Goal: Transaction & Acquisition: Book appointment/travel/reservation

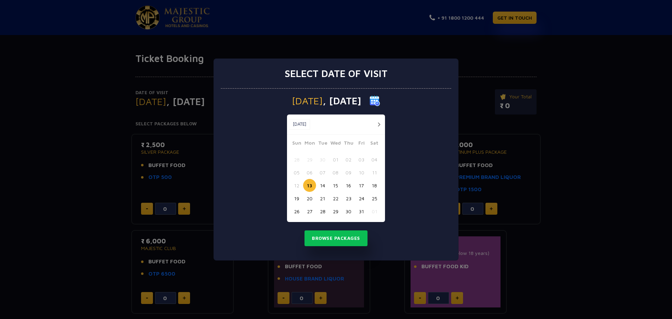
click at [377, 124] on button "button" at bounding box center [379, 124] width 9 height 9
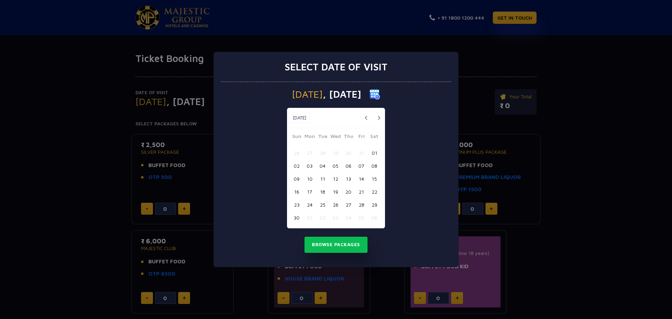
click at [308, 175] on button "10" at bounding box center [309, 178] width 13 height 13
click at [321, 180] on button "11" at bounding box center [322, 178] width 13 height 13
click at [309, 181] on button "10" at bounding box center [309, 178] width 13 height 13
click at [329, 245] on button "Browse Packages" at bounding box center [336, 245] width 63 height 16
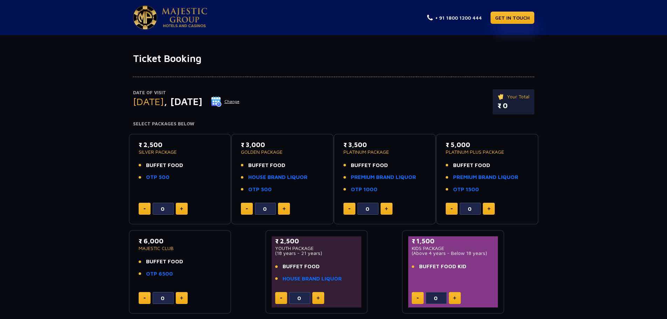
click at [222, 103] on img at bounding box center [216, 101] width 11 height 11
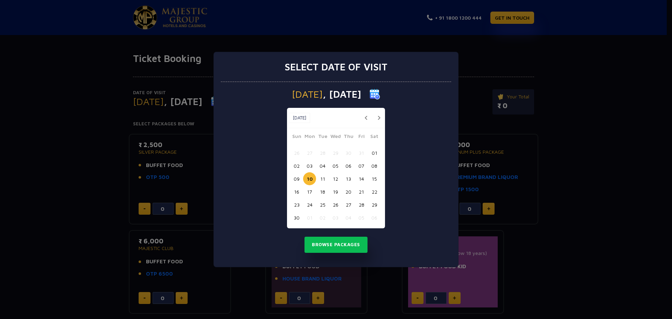
click at [296, 179] on button "09" at bounding box center [296, 178] width 13 height 13
click at [330, 245] on button "Browse Packages" at bounding box center [336, 245] width 63 height 16
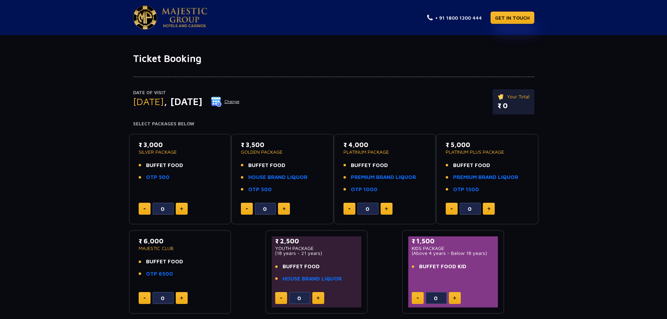
click at [222, 102] on img at bounding box center [216, 101] width 11 height 11
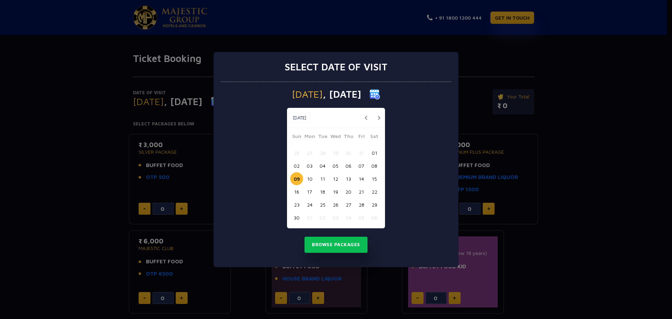
click at [312, 180] on button "10" at bounding box center [309, 178] width 13 height 13
click at [333, 248] on button "Browse Packages" at bounding box center [336, 245] width 63 height 16
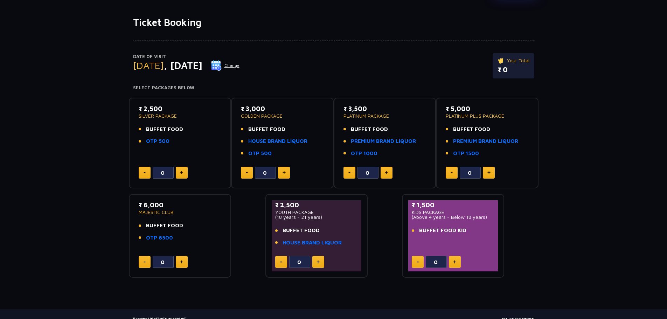
scroll to position [70, 0]
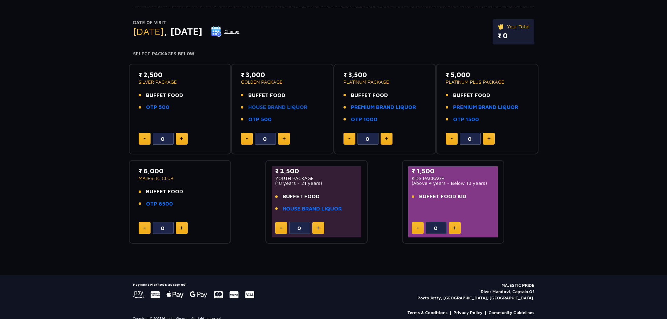
click at [264, 108] on link "HOUSE BRAND LIQUOR" at bounding box center [277, 107] width 59 height 8
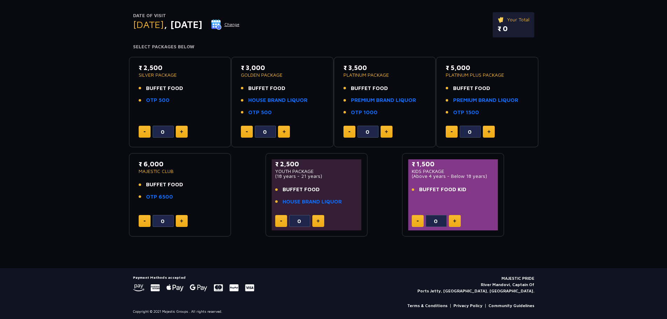
scroll to position [79, 0]
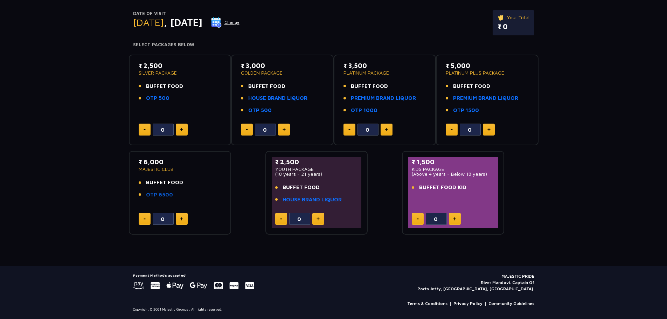
click at [162, 196] on link "OTP 6500" at bounding box center [159, 195] width 27 height 8
click at [286, 130] on button at bounding box center [284, 130] width 12 height 12
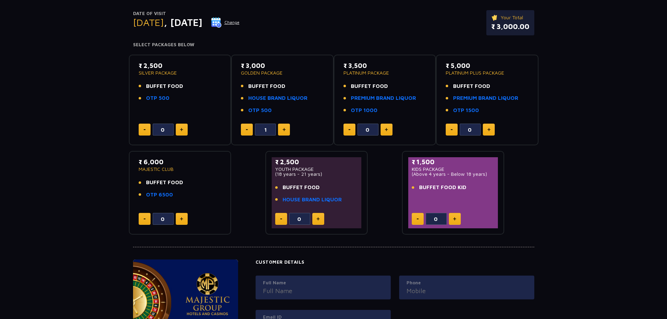
click at [286, 130] on button at bounding box center [284, 130] width 12 height 12
click at [250, 131] on button at bounding box center [247, 130] width 12 height 12
type input "2"
click at [177, 129] on button at bounding box center [182, 130] width 12 height 12
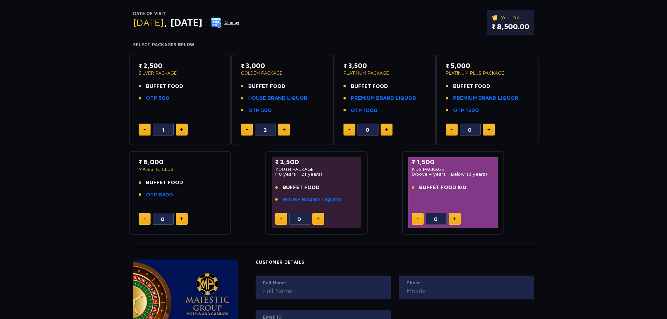
click at [177, 129] on button at bounding box center [182, 130] width 12 height 12
type input "2"
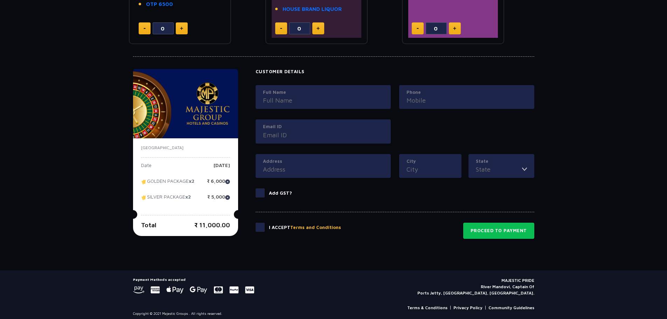
scroll to position [274, 0]
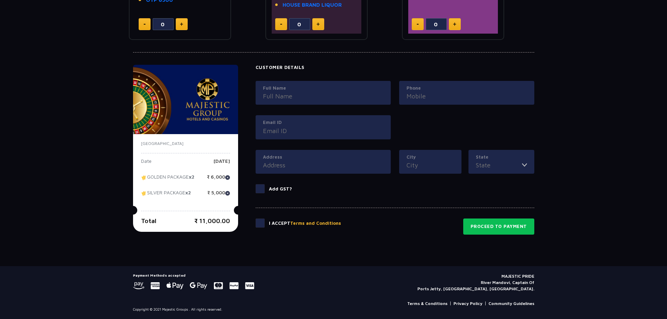
click at [265, 226] on label at bounding box center [262, 222] width 13 height 9
click at [0, 0] on input "checkbox" at bounding box center [0, 0] width 0 height 0
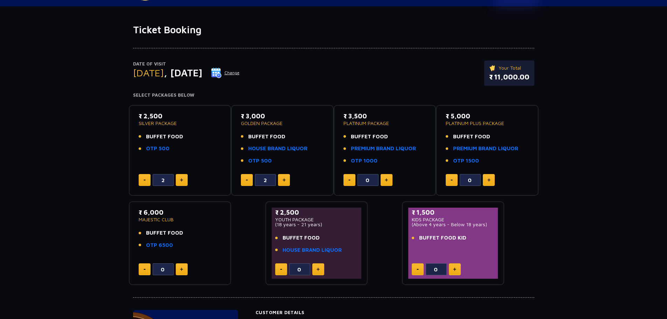
scroll to position [0, 0]
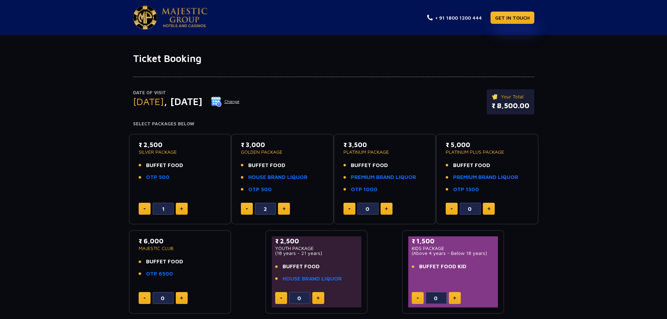
click at [240, 106] on button "Change" at bounding box center [225, 101] width 29 height 11
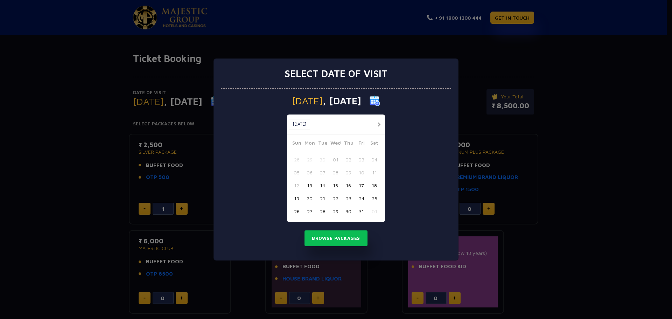
click at [294, 196] on button "19" at bounding box center [296, 198] width 13 height 13
click at [326, 239] on button "Browse Packages" at bounding box center [336, 238] width 63 height 16
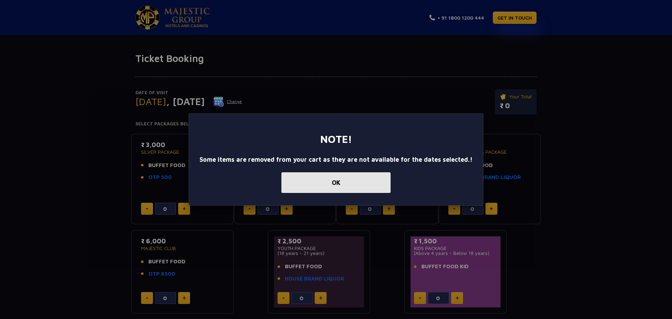
click at [310, 187] on button "OK" at bounding box center [335, 182] width 109 height 21
